Goal: Task Accomplishment & Management: Complete application form

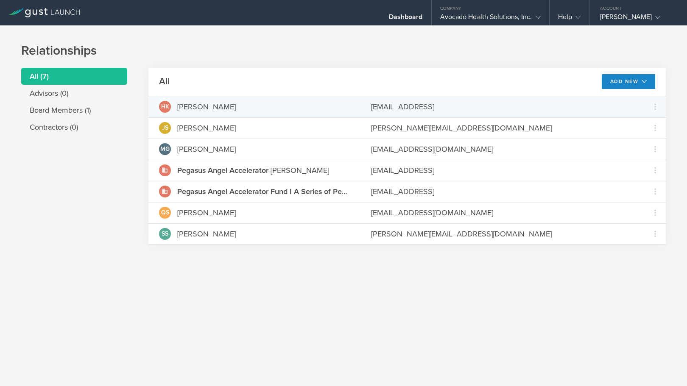
click at [453, 106] on div "[EMAIL_ADDRESS]" at bounding box center [502, 106] width 263 height 11
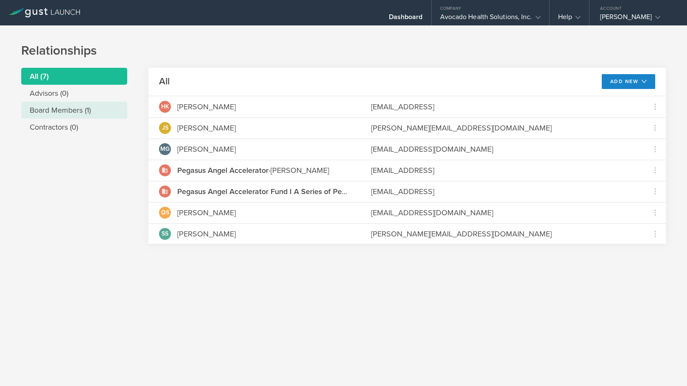
click at [59, 114] on li "Board Members (1)" at bounding box center [74, 110] width 106 height 17
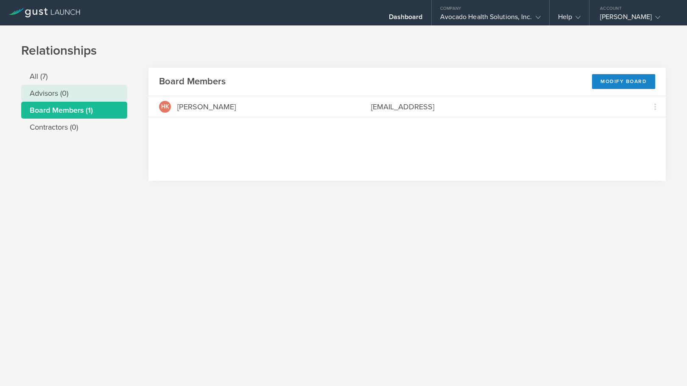
click at [61, 87] on li "Advisors (0)" at bounding box center [74, 93] width 106 height 17
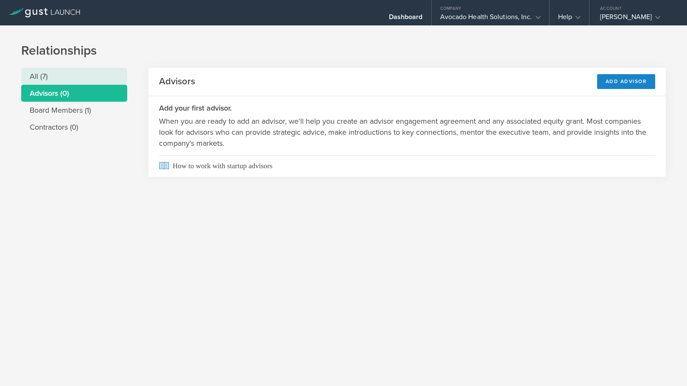
click at [61, 78] on li "All (7)" at bounding box center [74, 76] width 106 height 17
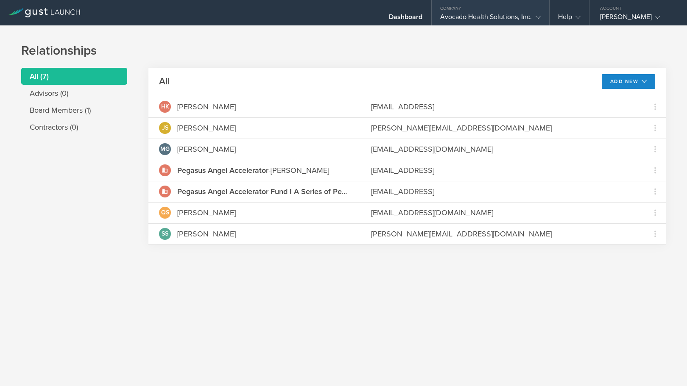
click at [509, 24] on div "Avocado Health Solutions, Inc." at bounding box center [490, 19] width 100 height 13
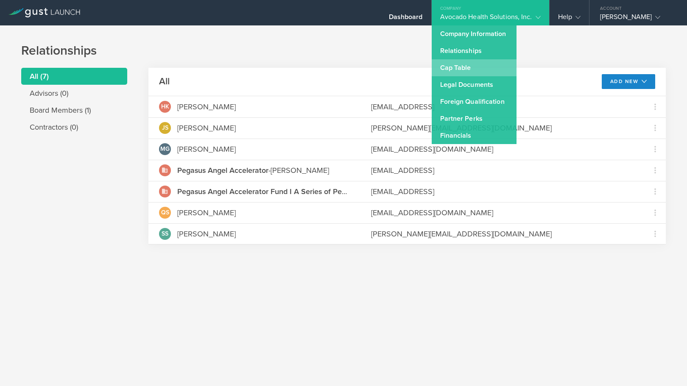
click at [474, 63] on link "Cap Table" at bounding box center [474, 67] width 85 height 17
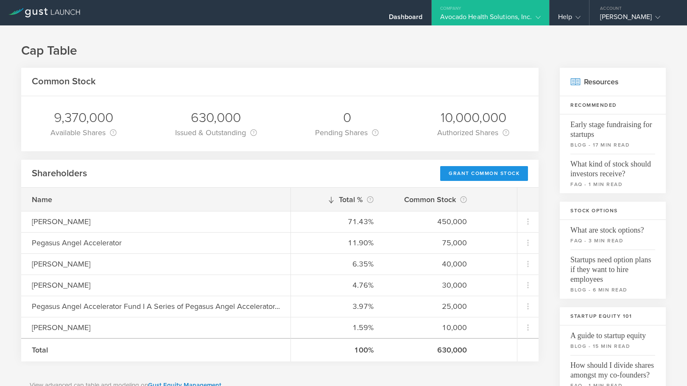
click at [481, 173] on div "Grant Common Stock" at bounding box center [484, 173] width 88 height 15
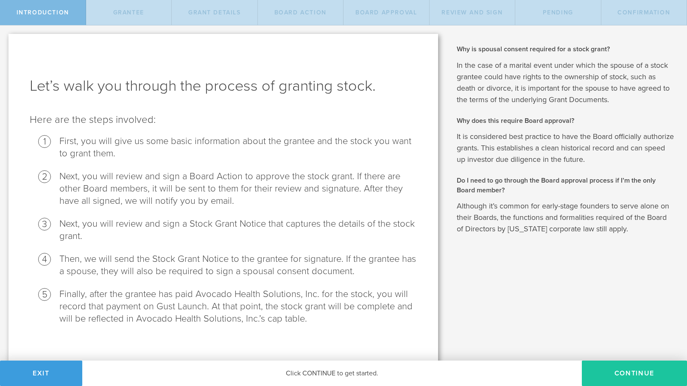
click at [618, 372] on button "Continue" at bounding box center [634, 373] width 105 height 25
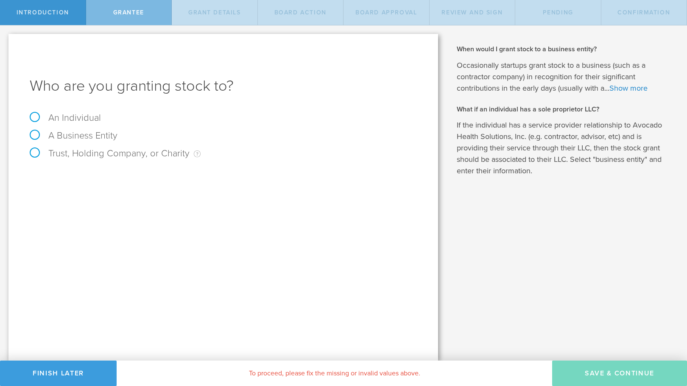
click at [90, 120] on label "An Individual" at bounding box center [65, 117] width 71 height 11
click at [6, 39] on input "An Individual" at bounding box center [3, 32] width 6 height 14
radio input "true"
click at [186, 173] on input "text" at bounding box center [255, 177] width 324 height 13
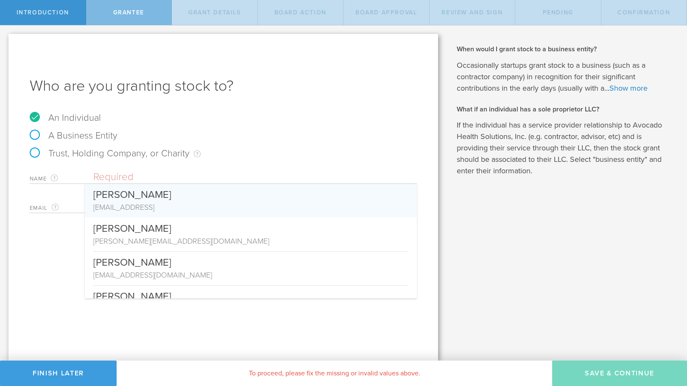
click at [186, 198] on div "[PERSON_NAME]" at bounding box center [250, 193] width 315 height 18
type input "[PERSON_NAME]"
type input "[EMAIL_ADDRESS]"
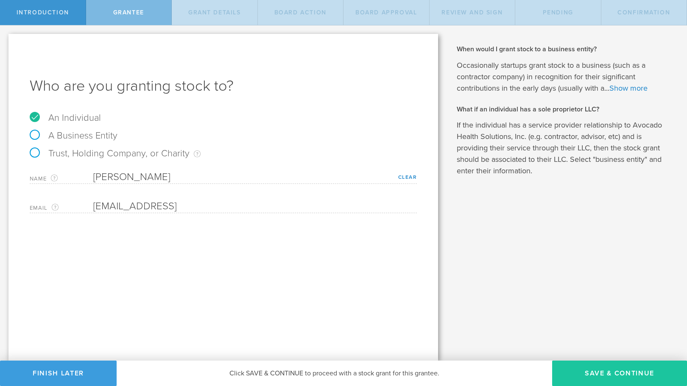
click at [626, 375] on button "Save & Continue" at bounding box center [619, 373] width 135 height 25
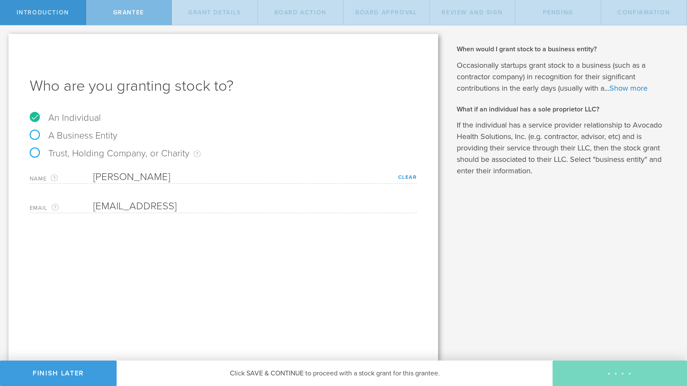
type input "48"
type input "12"
select select "none"
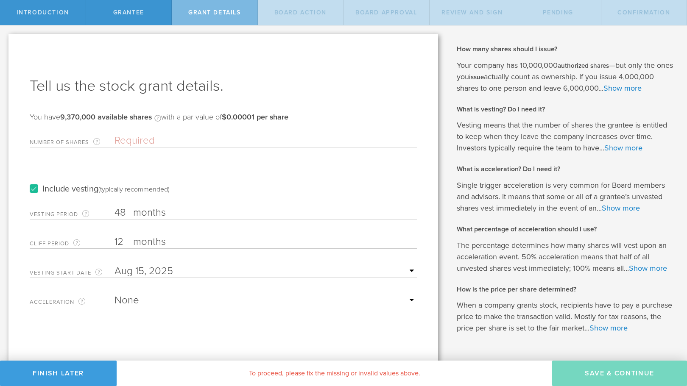
click at [371, 267] on input "text" at bounding box center [265, 271] width 302 height 13
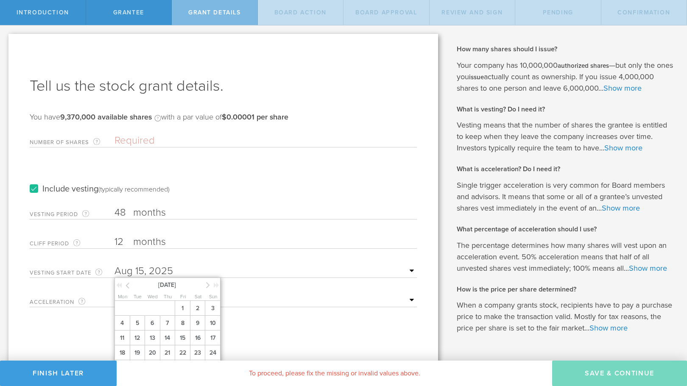
click at [127, 286] on icon at bounding box center [128, 285] width 4 height 11
click at [321, 157] on form "Number of Shares The total amount of stock the company is granting to this reci…" at bounding box center [223, 218] width 387 height 177
